Goal: Information Seeking & Learning: Find specific fact

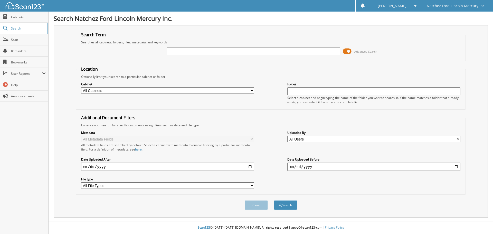
drag, startPoint x: 174, startPoint y: 53, endPoint x: 177, endPoint y: 54, distance: 3.2
click at [175, 53] on input "text" at bounding box center [253, 52] width 173 height 8
type input "A74688"
click at [274, 200] on button "Search" at bounding box center [285, 205] width 23 height 10
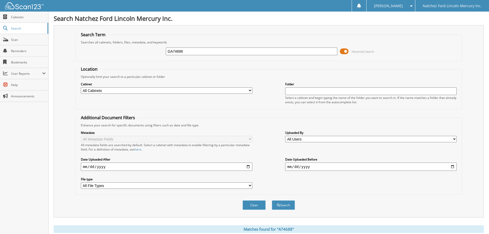
click at [185, 52] on input "GA74688" at bounding box center [252, 52] width 172 height 8
click at [184, 52] on input "GA74688" at bounding box center [252, 52] width 172 height 8
click at [184, 51] on input "GA74688" at bounding box center [252, 52] width 172 height 8
drag, startPoint x: 184, startPoint y: 51, endPoint x: 181, endPoint y: 51, distance: 3.3
click at [181, 51] on input "GA74688154883" at bounding box center [252, 52] width 172 height 8
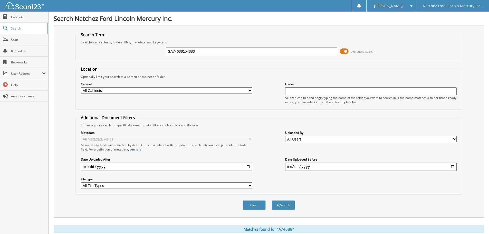
click at [183, 52] on input "GA74688154883" at bounding box center [252, 52] width 172 height 8
drag, startPoint x: 183, startPoint y: 52, endPoint x: 163, endPoint y: 55, distance: 20.6
click at [163, 55] on div "GA74688154883 Advanced Search" at bounding box center [268, 51] width 381 height 14
click at [182, 50] on input "154883" at bounding box center [252, 52] width 172 height 8
type input "154883"
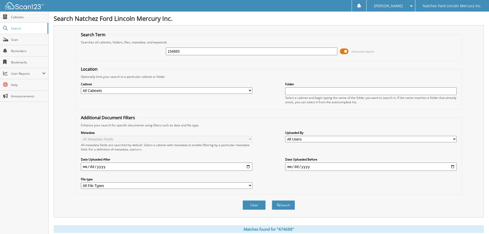
click at [272, 200] on button "Search" at bounding box center [283, 205] width 23 height 10
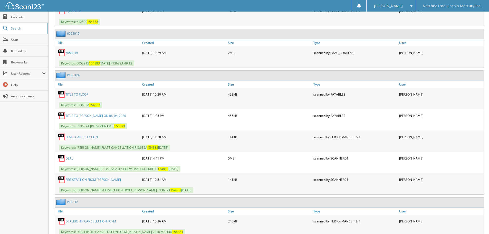
scroll to position [360, 0]
click at [76, 74] on link "P13632A" at bounding box center [73, 74] width 13 height 4
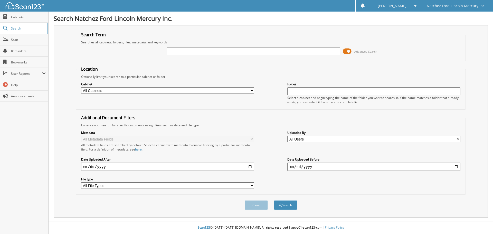
click at [180, 51] on input "text" at bounding box center [253, 52] width 173 height 8
type input "470577"
click at [274, 200] on button "Search" at bounding box center [285, 205] width 23 height 10
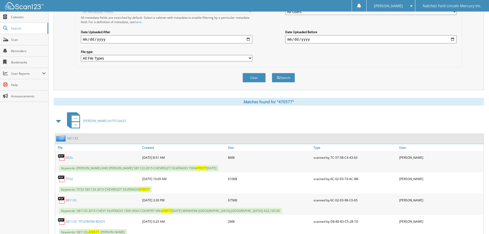
scroll to position [231, 0]
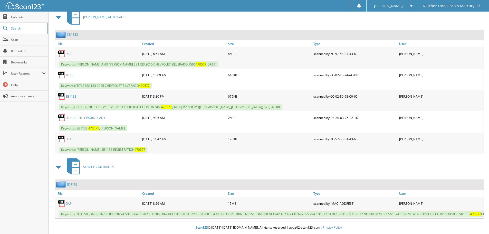
click at [74, 34] on link "SB1133" at bounding box center [72, 34] width 11 height 4
